Goal: Communication & Community: Answer question/provide support

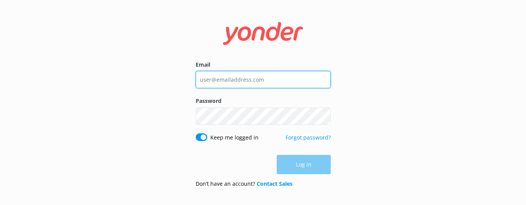
click at [223, 79] on input "Email" at bounding box center [263, 79] width 135 height 17
type input "nadya@througheternity.com"
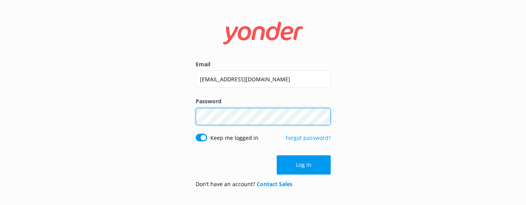
click button "Log in" at bounding box center [304, 165] width 54 height 19
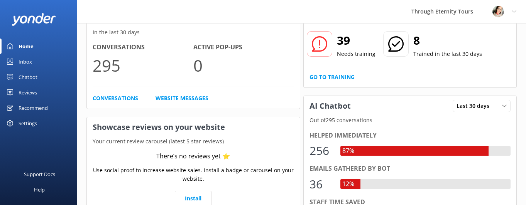
scroll to position [26, 0]
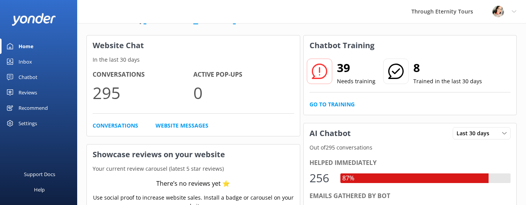
click at [26, 61] on div "Inbox" at bounding box center [26, 61] width 14 height 15
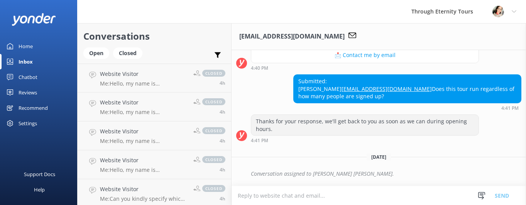
scroll to position [174, 0]
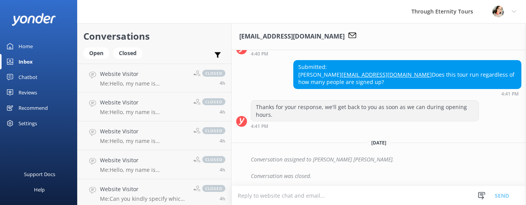
paste textarea "Hello, my name is [PERSON_NAME] from Through Eternity Tours. I’m happy to help …"
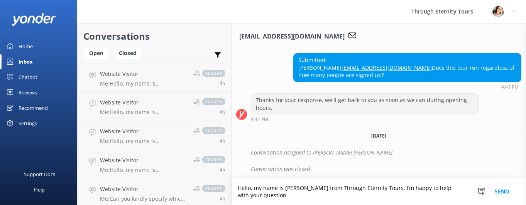
scroll to position [182, 0]
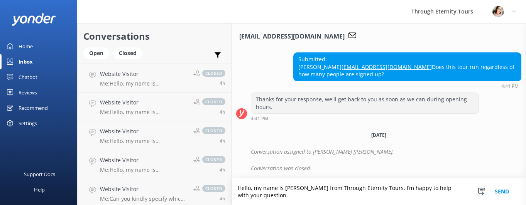
click at [291, 187] on textarea "Hello, my name is [PERSON_NAME] from Through Eternity Tours. I’m happy to help …" at bounding box center [379, 192] width 295 height 27
click at [268, 197] on textarea "Hello, my name is [PERSON_NAME] from Through Eternity Tours. I’m happy to help …" at bounding box center [379, 192] width 295 height 27
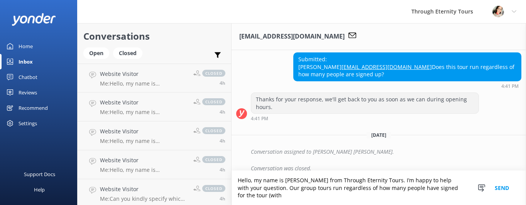
scroll to position [190, 0]
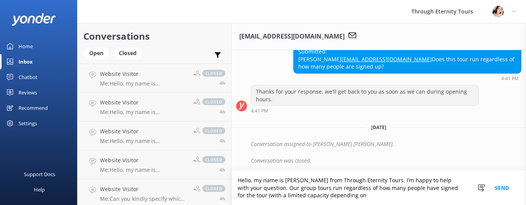
click at [276, 195] on textarea "Hello, my name is [PERSON_NAME] from Through Eternity Tours. I’m happy to help …" at bounding box center [379, 188] width 295 height 34
click at [367, 195] on textarea "Hello, my name is [PERSON_NAME] from Through Eternity Tours. I’m happy to help …" at bounding box center [379, 188] width 295 height 34
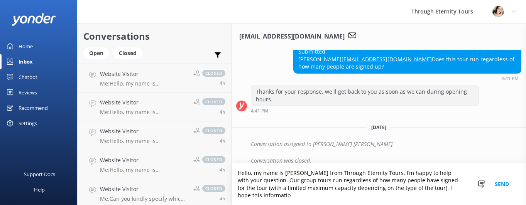
scroll to position [197, 0]
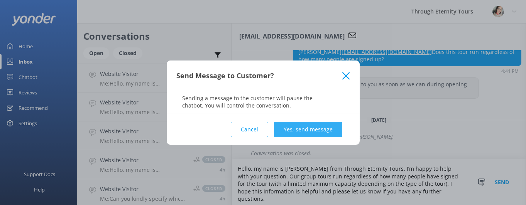
type textarea "Hello, my name is [PERSON_NAME] from Through Eternity Tours. I’m happy to help …"
click at [293, 134] on button "Yes, send message" at bounding box center [308, 129] width 68 height 15
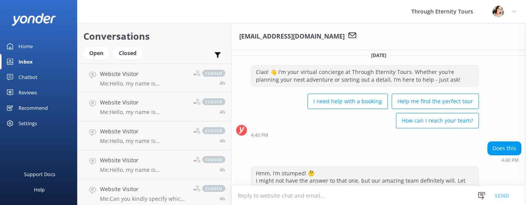
scroll to position [0, 0]
